Goal: Information Seeking & Learning: Compare options

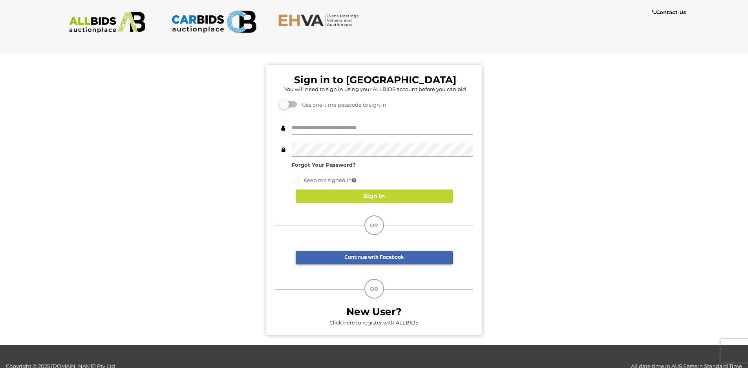
click at [383, 130] on input "text" at bounding box center [382, 128] width 181 height 14
type input "******"
click at [380, 196] on button "Sign In" at bounding box center [373, 197] width 157 height 14
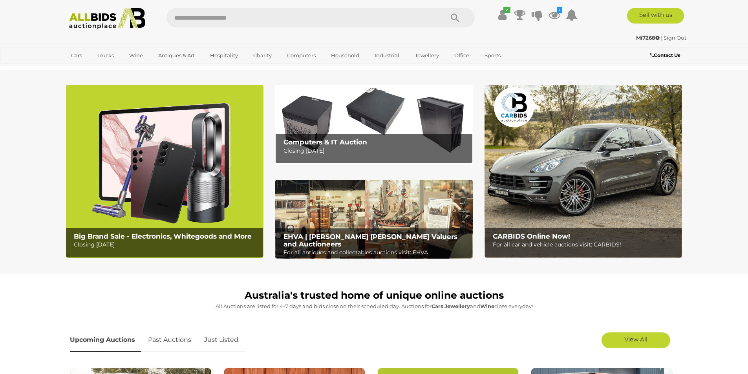
click at [159, 236] on b "Big Brand Sale - Electronics, Whitegoods and More" at bounding box center [163, 236] width 178 height 8
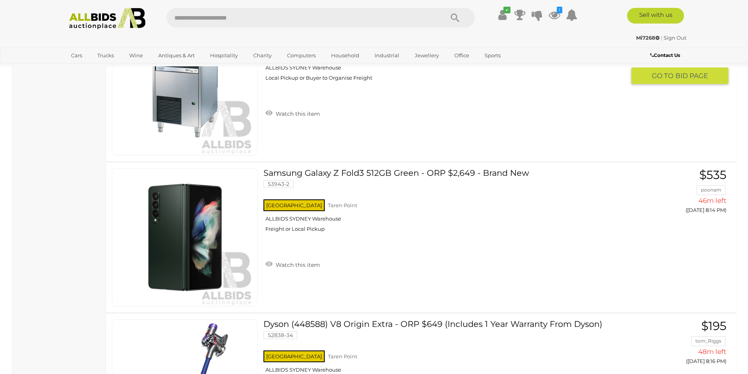
scroll to position [3571, 0]
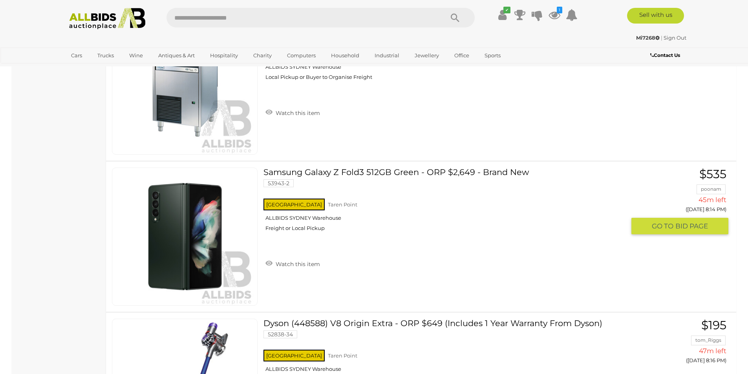
click at [290, 170] on link "Samsung Galaxy Z Fold3 512GB Green - ORP $2,649 - Brand New 53943-2 NSW Taren P…" at bounding box center [447, 203] width 356 height 70
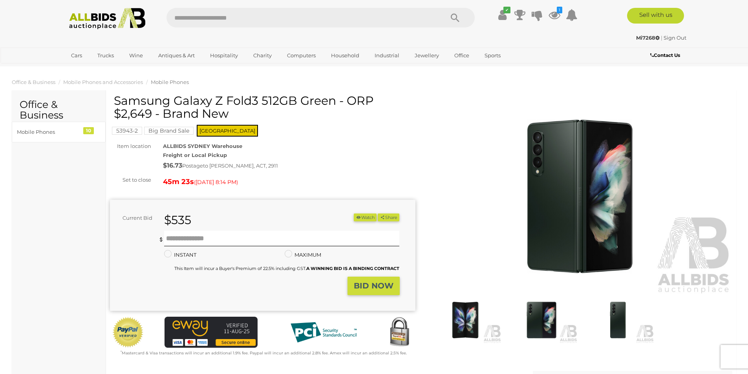
click at [578, 192] on img at bounding box center [579, 196] width 305 height 197
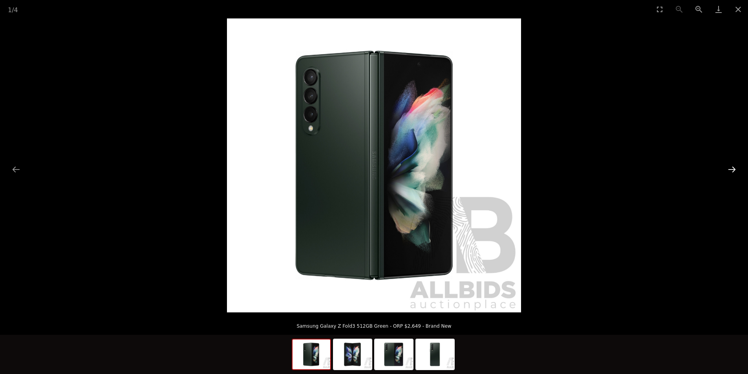
click at [731, 168] on button "Next slide" at bounding box center [731, 169] width 16 height 15
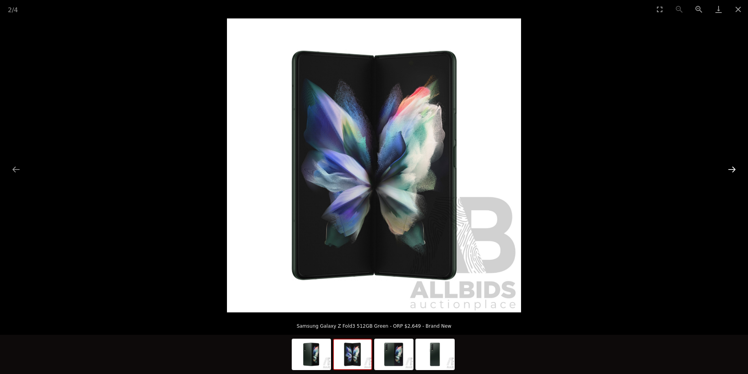
click at [731, 168] on button "Next slide" at bounding box center [731, 169] width 16 height 15
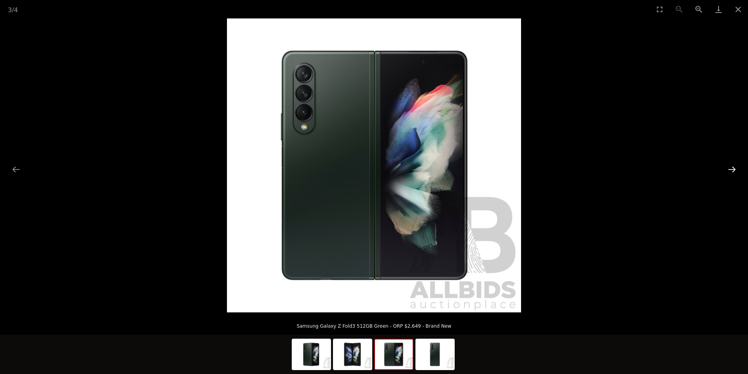
click at [731, 168] on button "Next slide" at bounding box center [731, 169] width 16 height 15
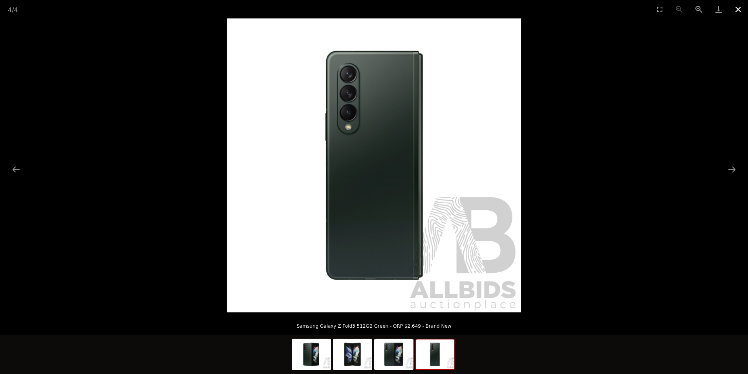
click at [737, 7] on button "Close gallery" at bounding box center [738, 9] width 20 height 18
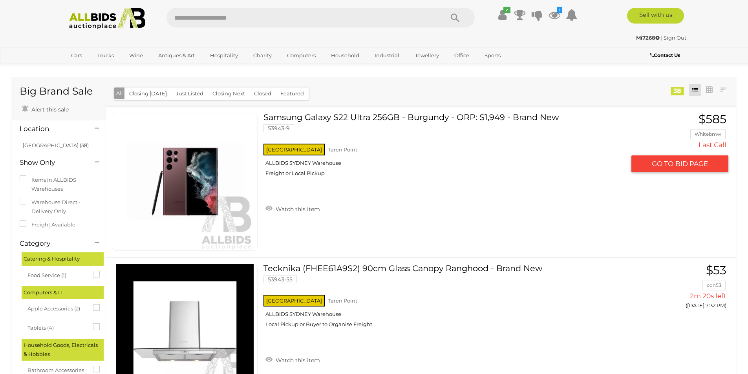
click at [199, 161] on link at bounding box center [185, 182] width 146 height 138
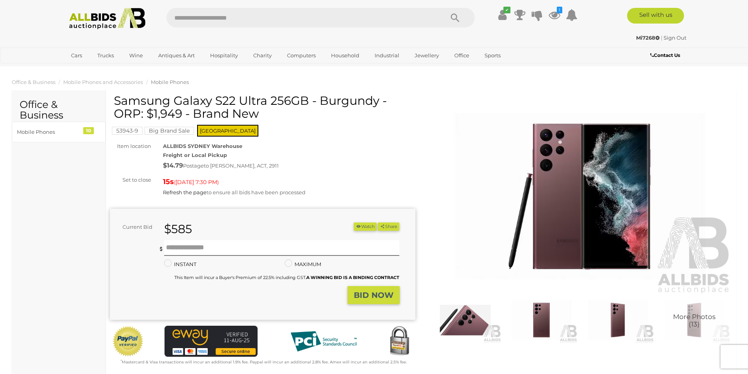
click at [597, 220] on img at bounding box center [579, 196] width 305 height 197
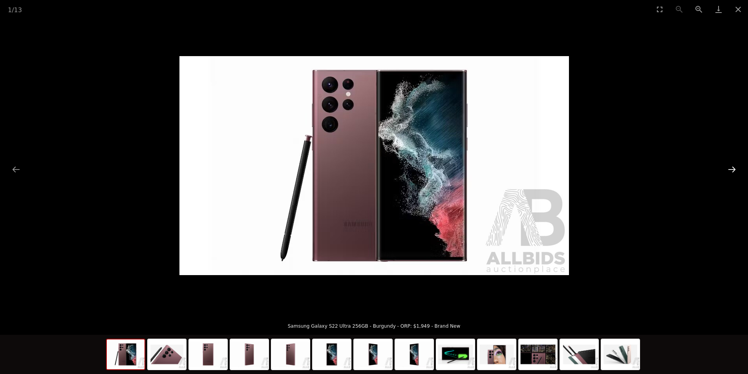
click at [730, 168] on button "Next slide" at bounding box center [731, 169] width 16 height 15
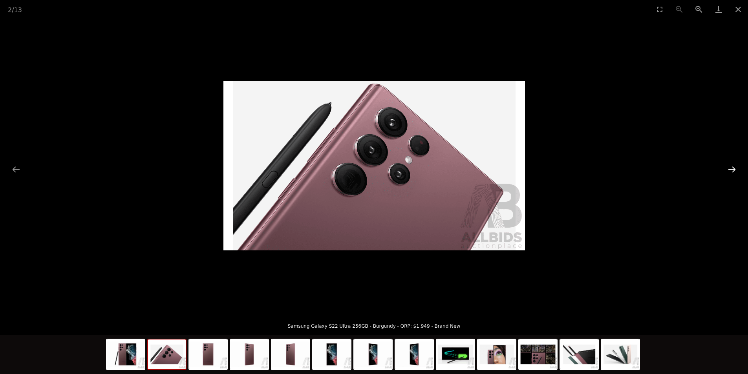
click at [730, 168] on button "Next slide" at bounding box center [731, 169] width 16 height 15
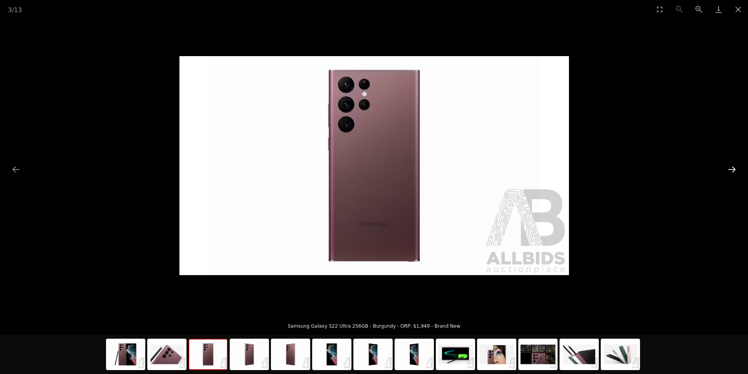
click at [730, 168] on button "Next slide" at bounding box center [731, 169] width 16 height 15
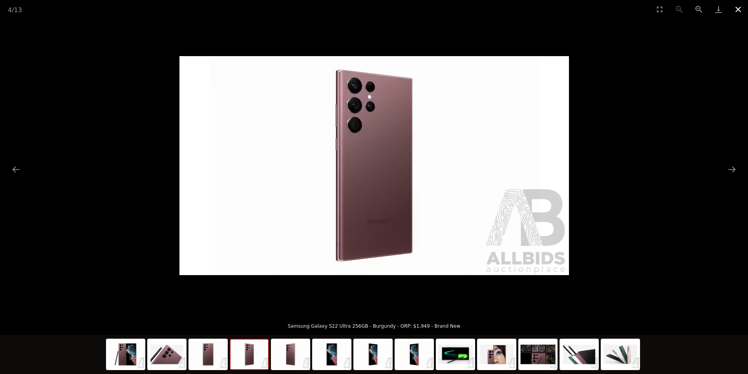
click at [738, 7] on button "Close gallery" at bounding box center [738, 9] width 20 height 18
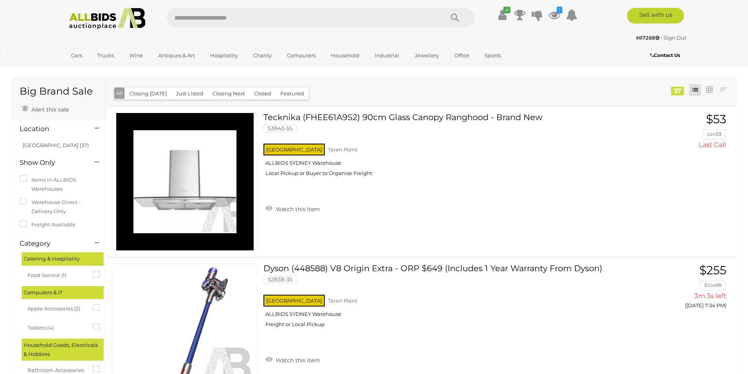
click at [86, 17] on img at bounding box center [107, 19] width 85 height 22
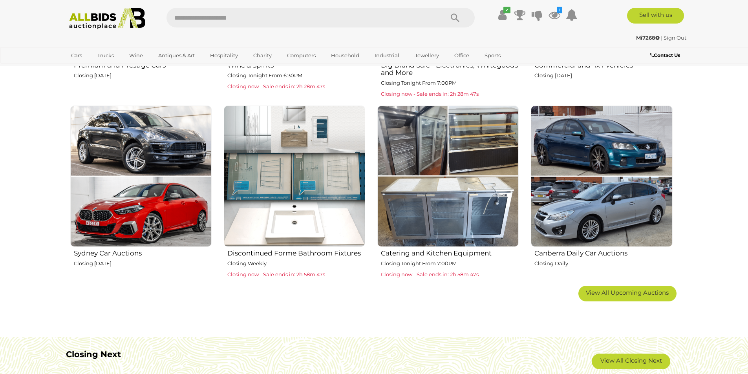
scroll to position [471, 0]
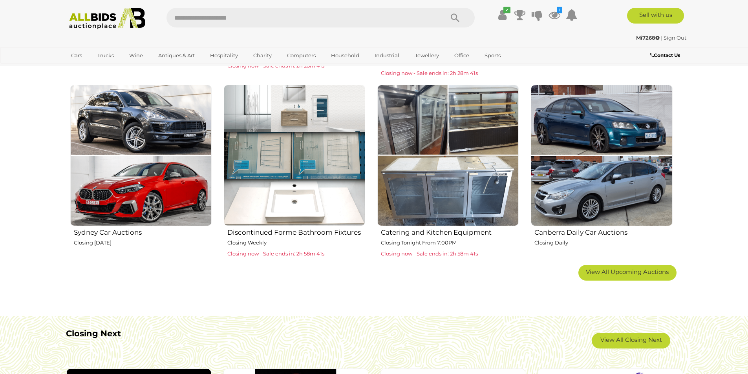
click at [440, 232] on h2 "Catering and Kitchen Equipment" at bounding box center [450, 231] width 138 height 9
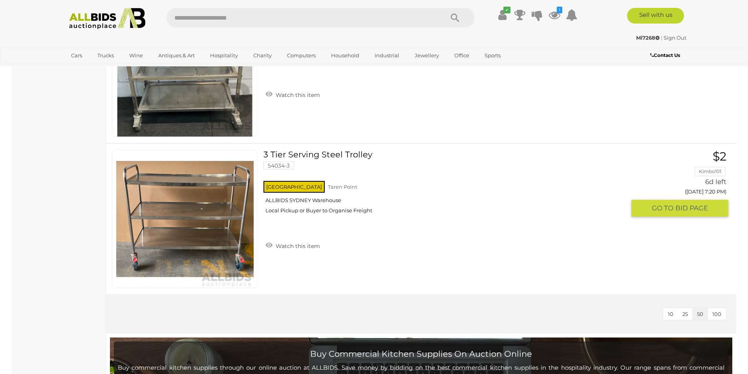
scroll to position [2551, 0]
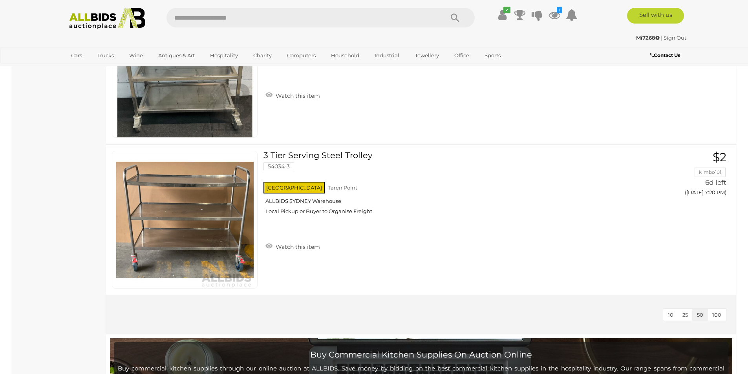
click at [85, 18] on img at bounding box center [107, 19] width 85 height 22
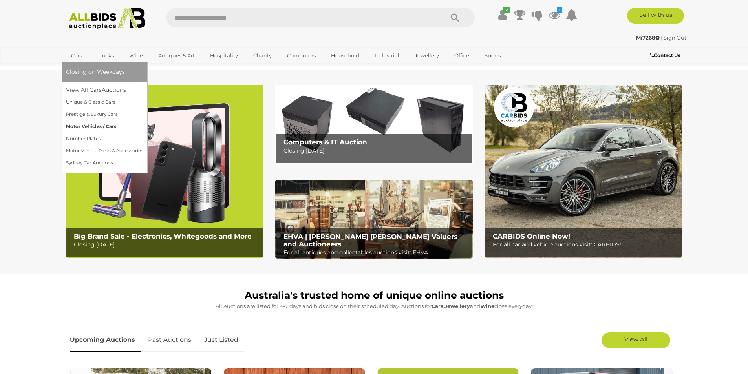
click at [89, 125] on link "Motor Vehicles / Cars" at bounding box center [104, 126] width 77 height 12
